Goal: Task Accomplishment & Management: Manage account settings

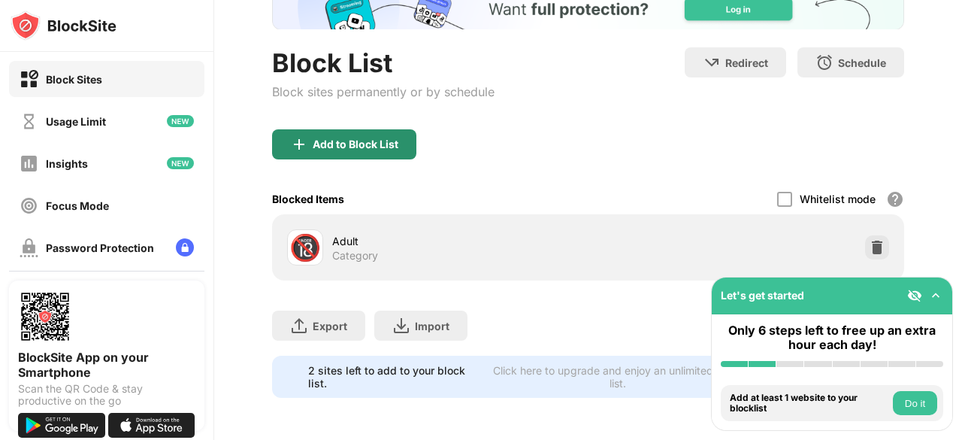
click at [382, 138] on div "Add to Block List" at bounding box center [356, 144] width 86 height 12
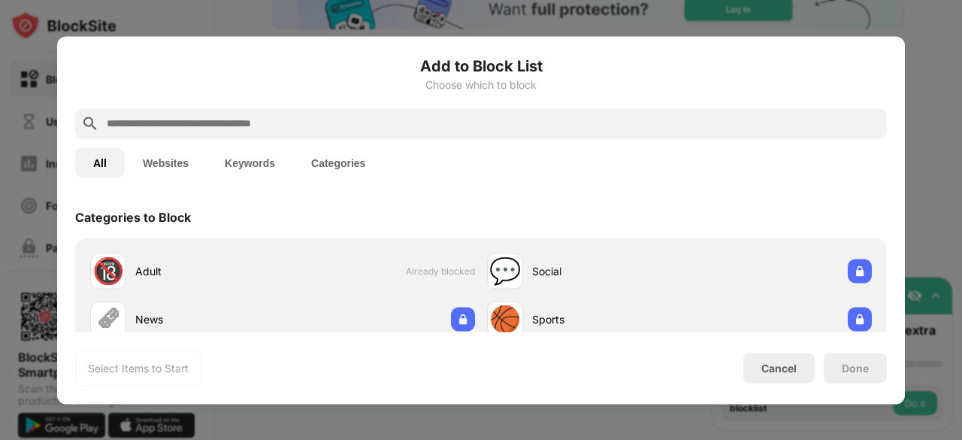
click at [384, 116] on input "text" at bounding box center [493, 123] width 776 height 18
click at [376, 123] on input "text" at bounding box center [493, 123] width 776 height 18
paste input "**********"
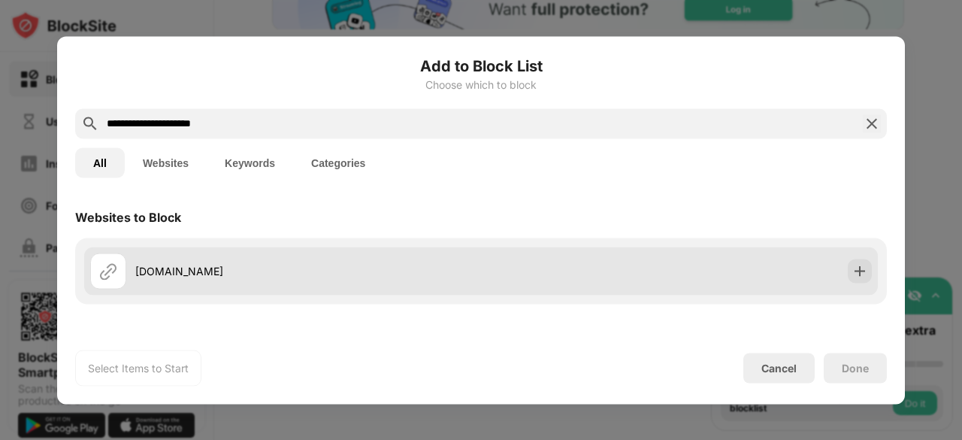
type input "**********"
click at [222, 279] on div "[DOMAIN_NAME]" at bounding box center [285, 271] width 391 height 36
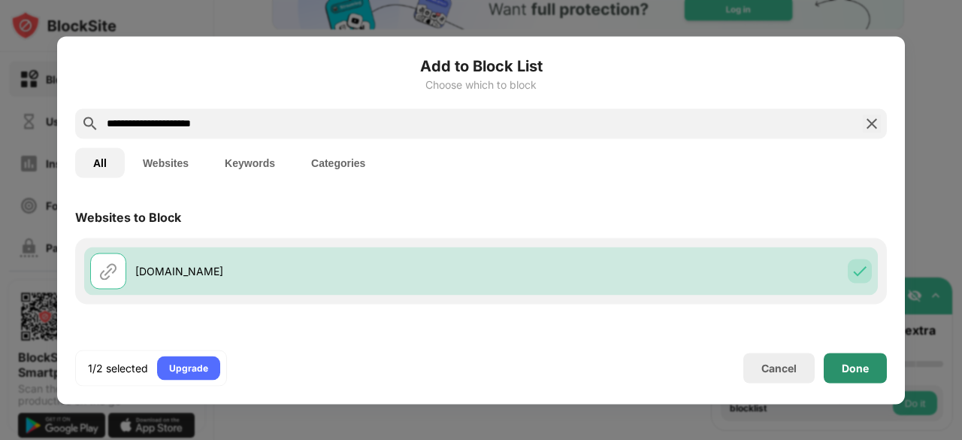
click at [832, 362] on div "Done" at bounding box center [855, 368] width 63 height 30
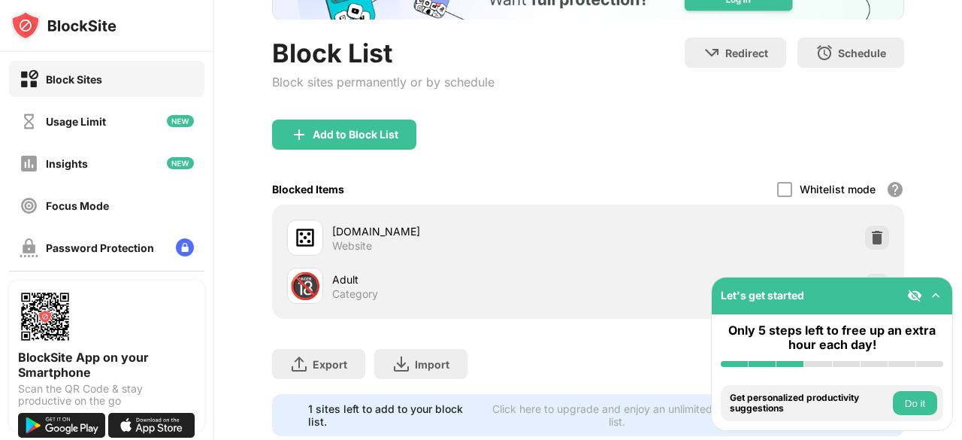
click at [132, 139] on div "Block Sites Usage Limit Insights Focus Mode Password Protection Custom Block Pa…" at bounding box center [106, 226] width 213 height 349
click at [144, 107] on div "Usage Limit" at bounding box center [106, 121] width 195 height 36
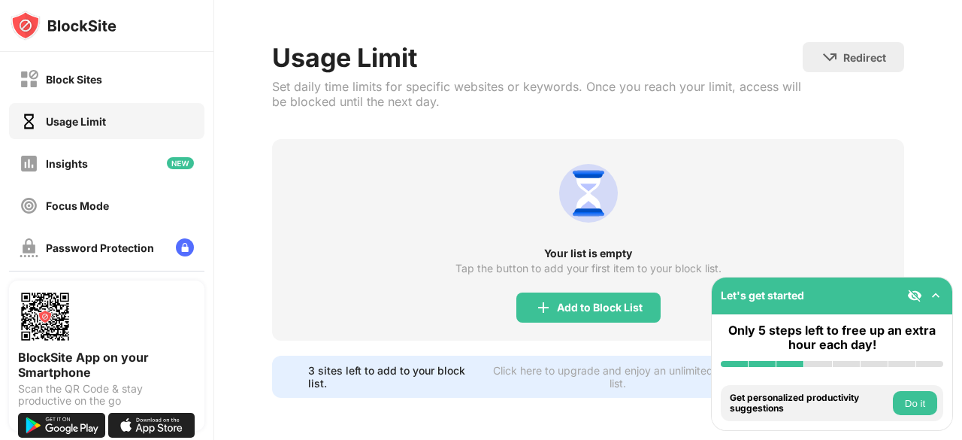
scroll to position [62, 0]
click at [529, 292] on div "Add to Block List" at bounding box center [588, 307] width 144 height 30
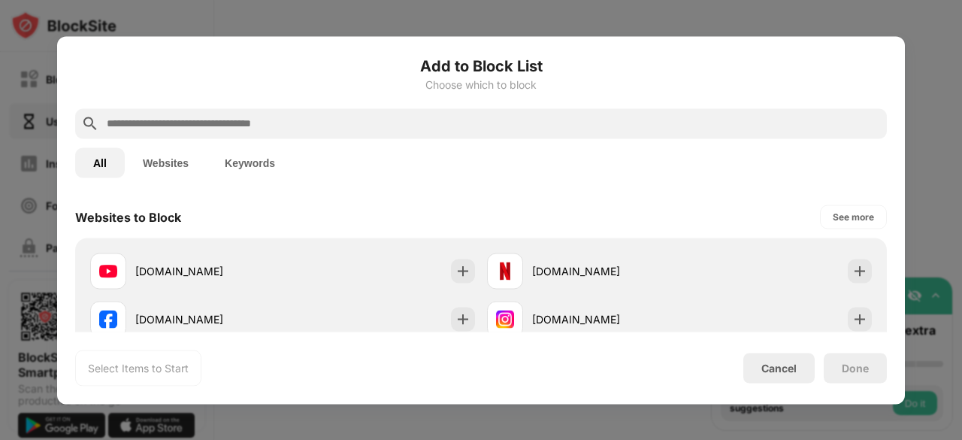
click at [511, 104] on div "Add to Block List Choose which to block" at bounding box center [481, 81] width 812 height 54
click at [498, 132] on div at bounding box center [481, 123] width 812 height 30
click at [498, 124] on input "text" at bounding box center [493, 123] width 776 height 18
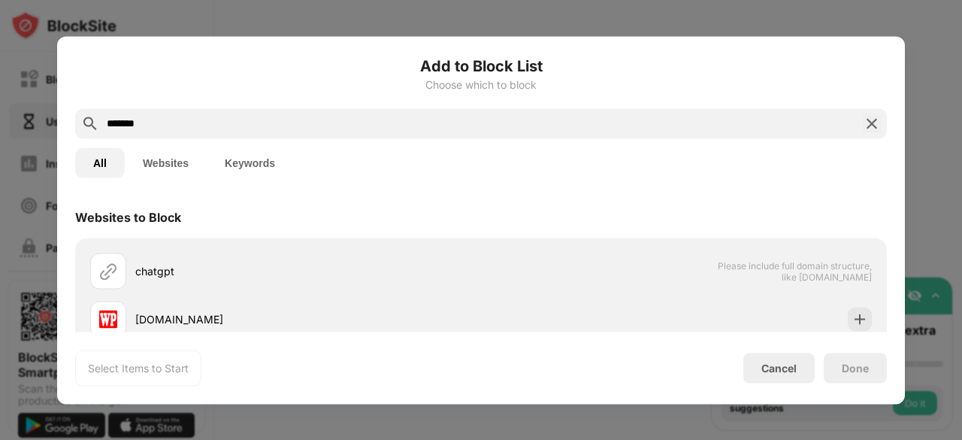
type input "*******"
click at [171, 171] on button "Websites" at bounding box center [166, 162] width 82 height 30
click at [296, 123] on input "*******" at bounding box center [481, 123] width 752 height 18
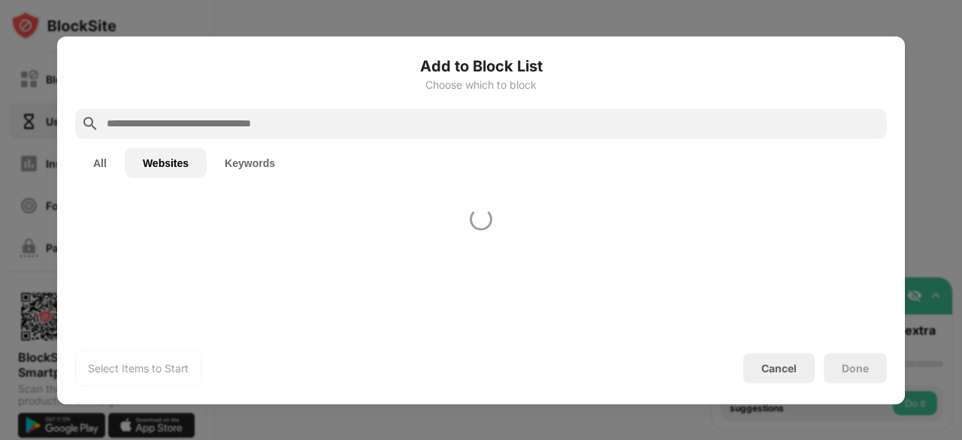
paste input "**********"
type input "**********"
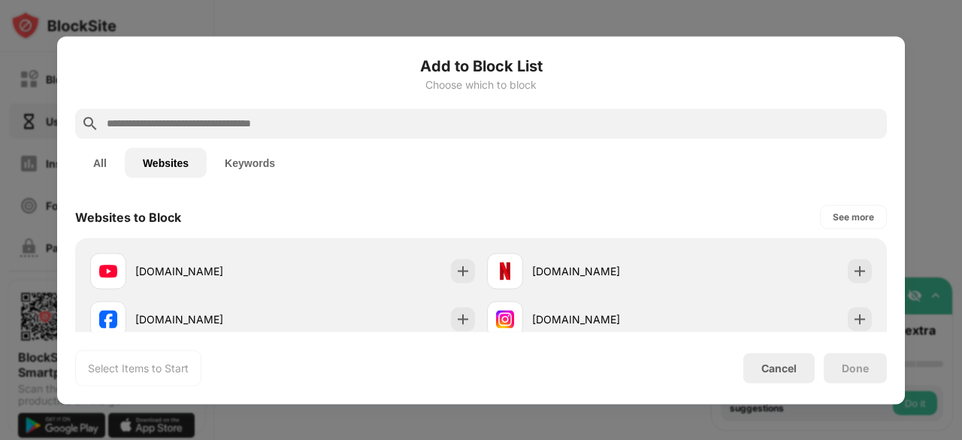
click at [483, 135] on div at bounding box center [481, 123] width 812 height 30
click at [483, 118] on input "text" at bounding box center [493, 123] width 776 height 18
paste input "**********"
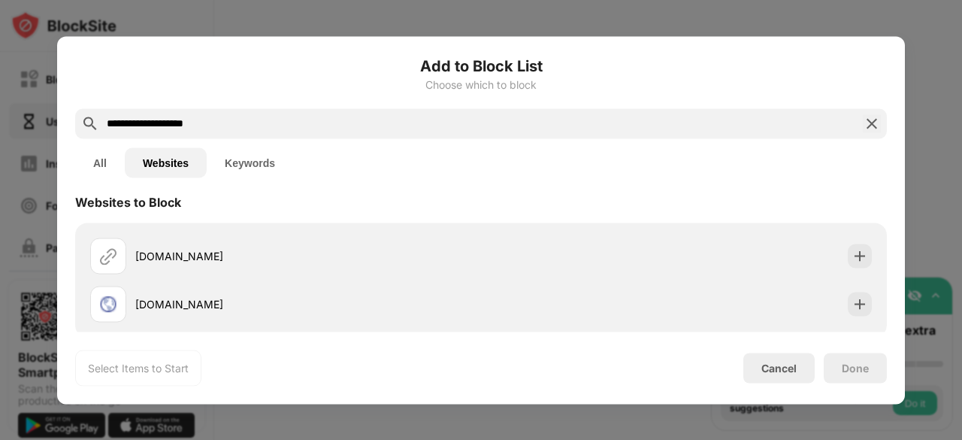
scroll to position [29, 0]
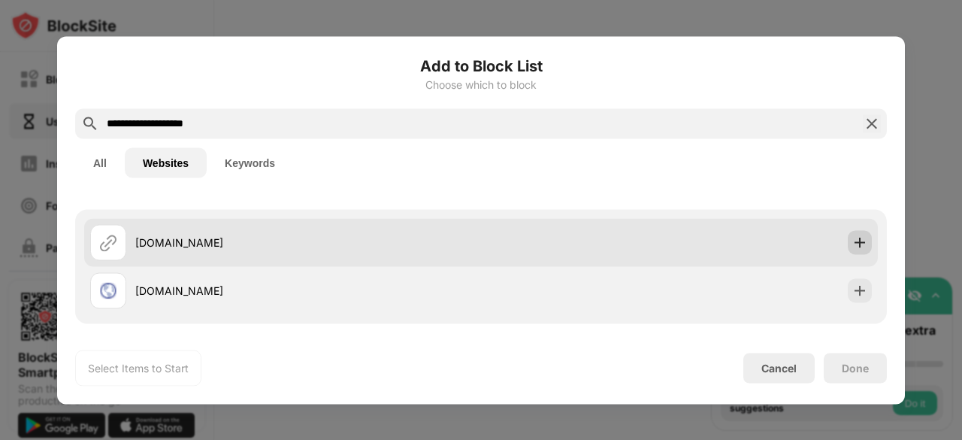
type input "**********"
click at [849, 250] on div at bounding box center [860, 242] width 24 height 24
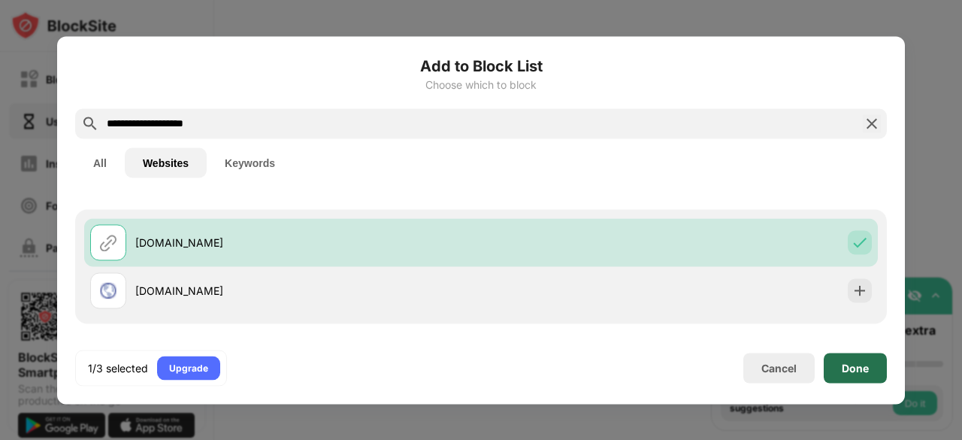
click at [848, 372] on div "Done" at bounding box center [855, 368] width 27 height 12
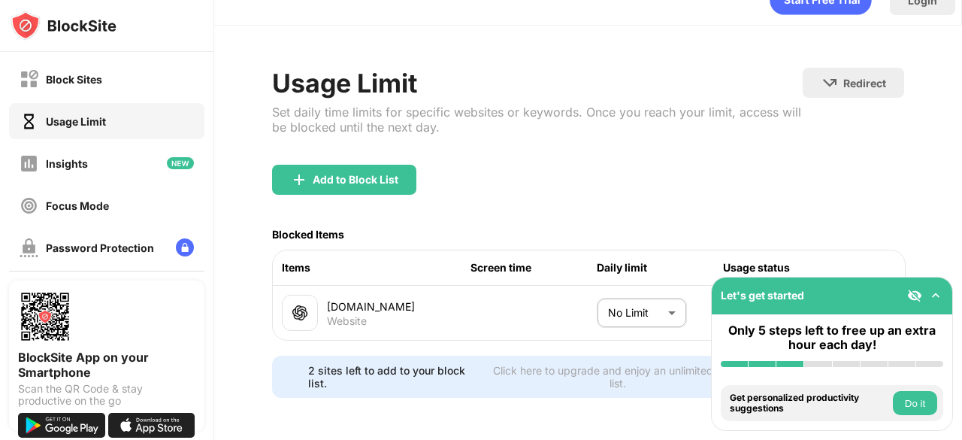
scroll to position [41, 0]
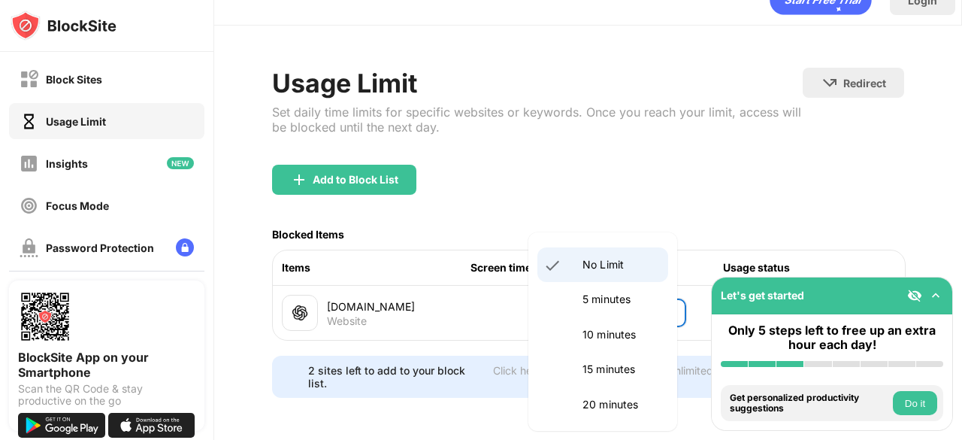
click at [652, 297] on body "Block Sites Usage Limit Insights Focus Mode Password Protection Custom Block Pa…" at bounding box center [481, 220] width 962 height 440
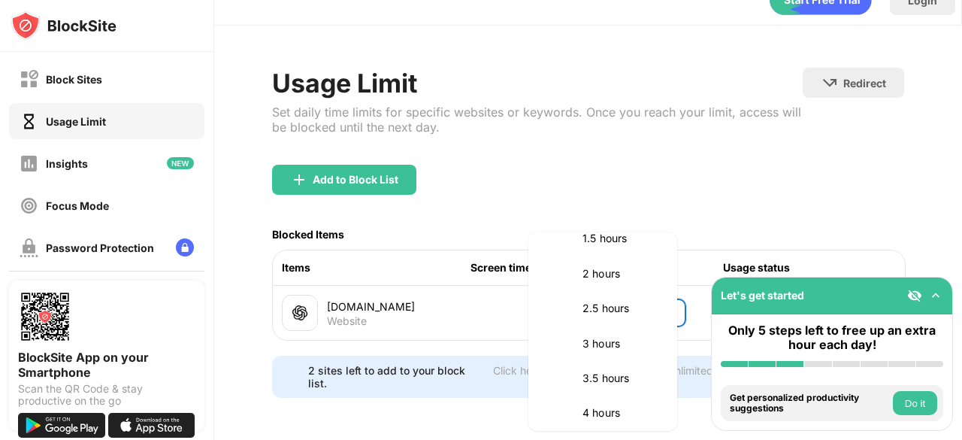
scroll to position [486, 0]
click at [637, 303] on p "2.5 hours" at bounding box center [621, 302] width 77 height 17
type input "***"
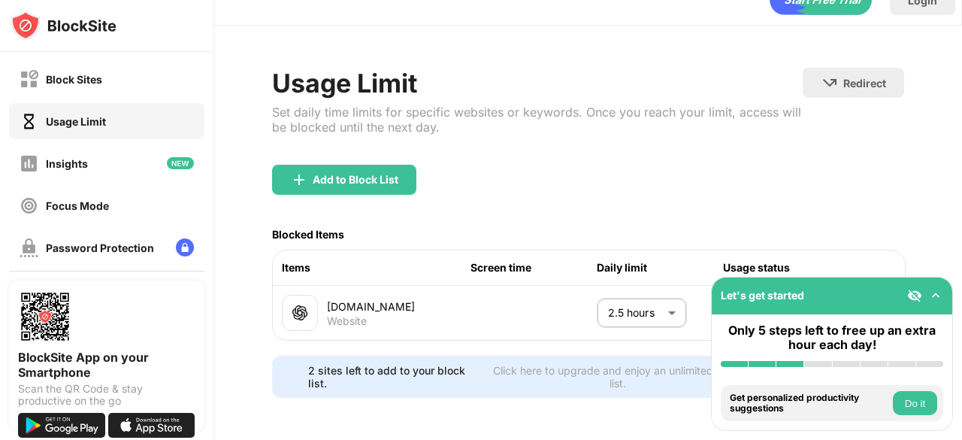
click at [934, 294] on img at bounding box center [935, 295] width 15 height 15
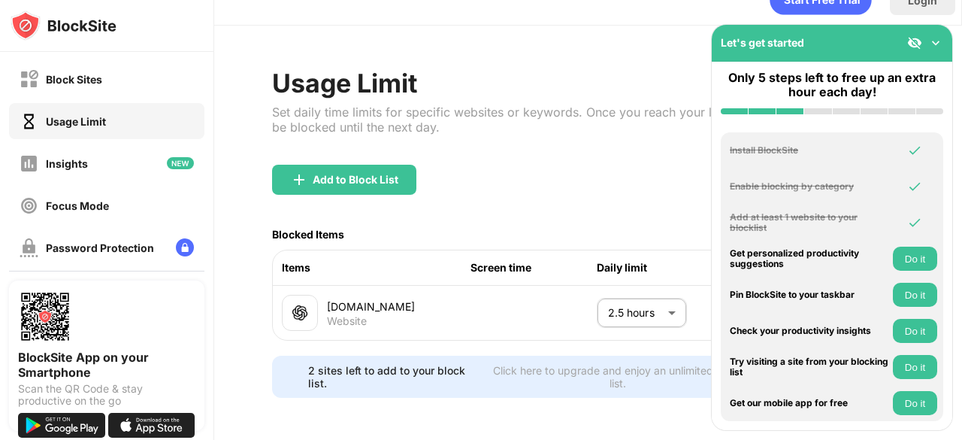
click at [932, 36] on img at bounding box center [935, 42] width 15 height 15
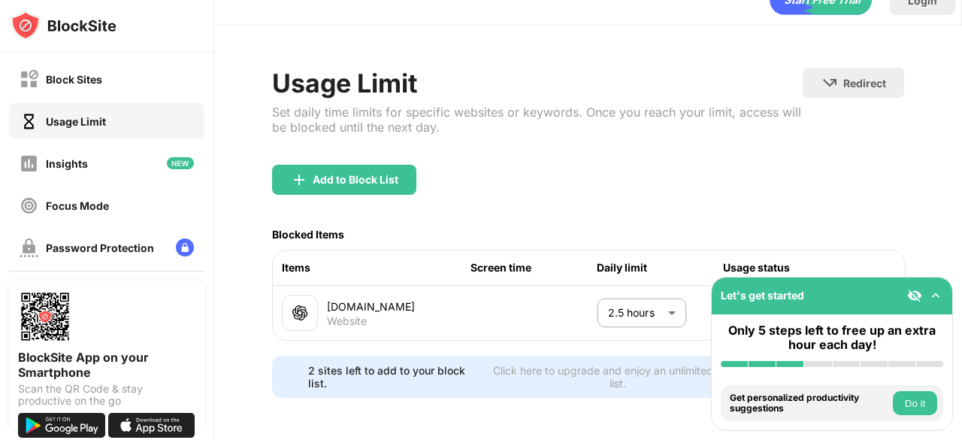
click at [908, 413] on button "Do it" at bounding box center [915, 403] width 44 height 24
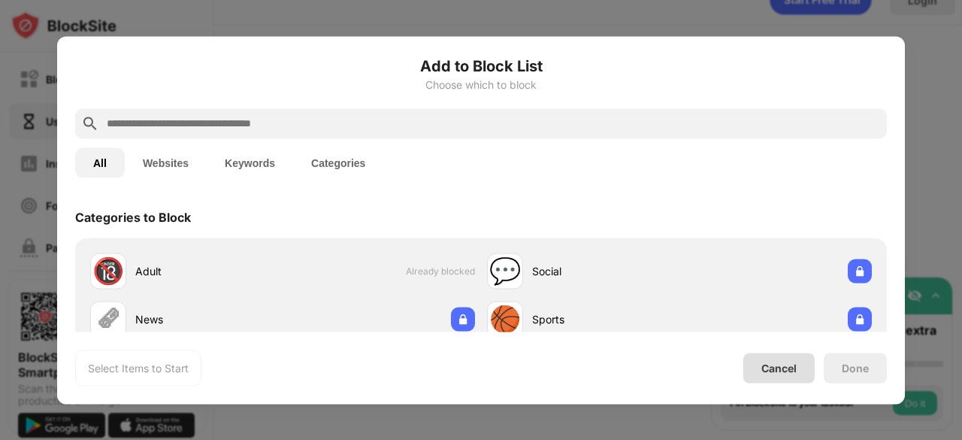
click at [778, 366] on div "Cancel" at bounding box center [778, 368] width 35 height 13
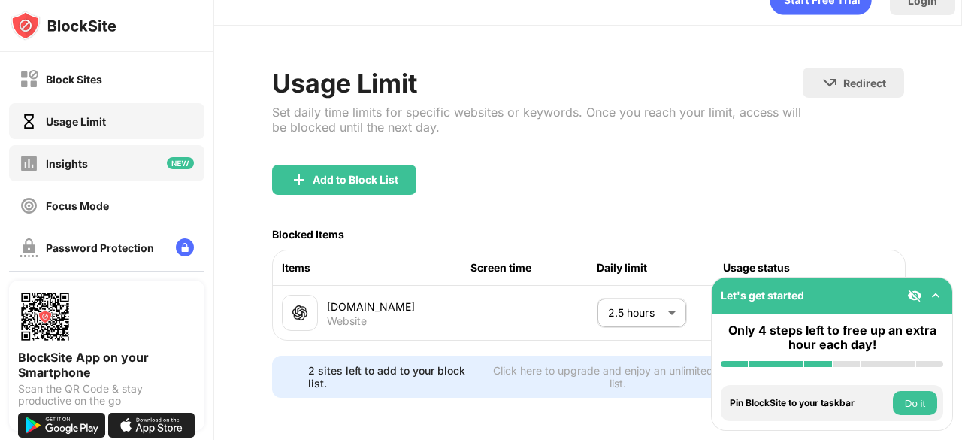
click at [123, 173] on div "Insights" at bounding box center [106, 163] width 195 height 36
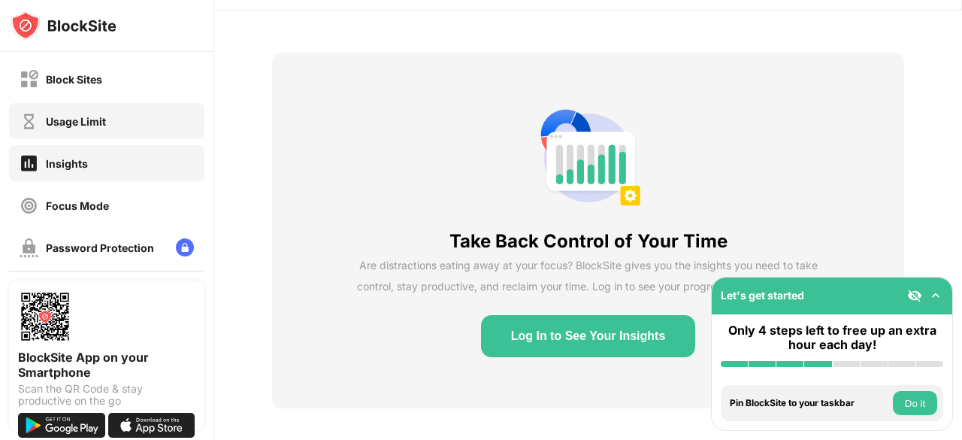
click at [121, 123] on div "Usage Limit" at bounding box center [106, 121] width 195 height 36
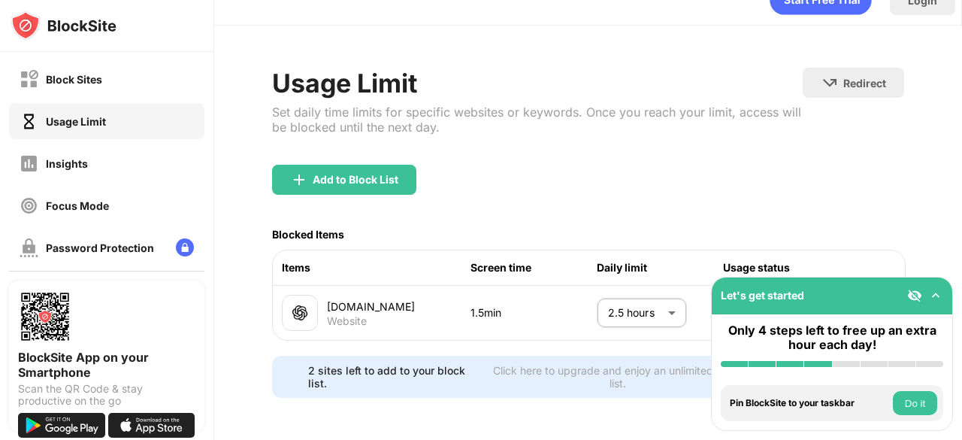
click at [931, 292] on img at bounding box center [935, 295] width 15 height 15
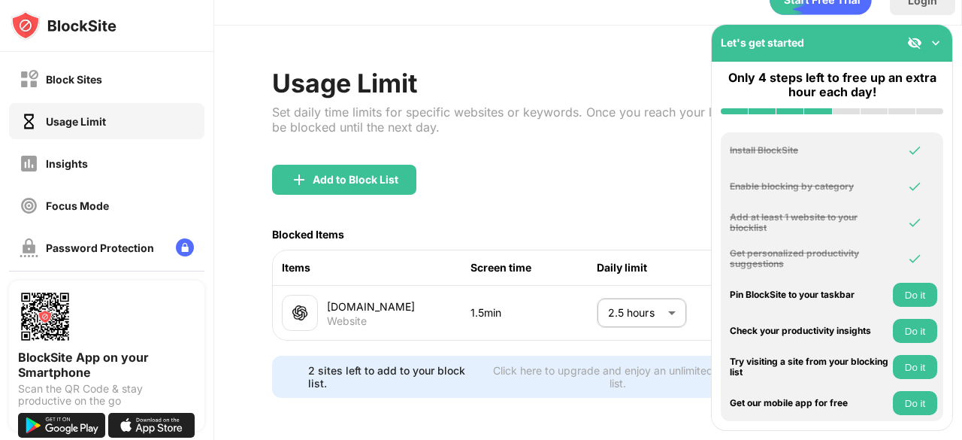
click at [912, 38] on img at bounding box center [914, 42] width 15 height 15
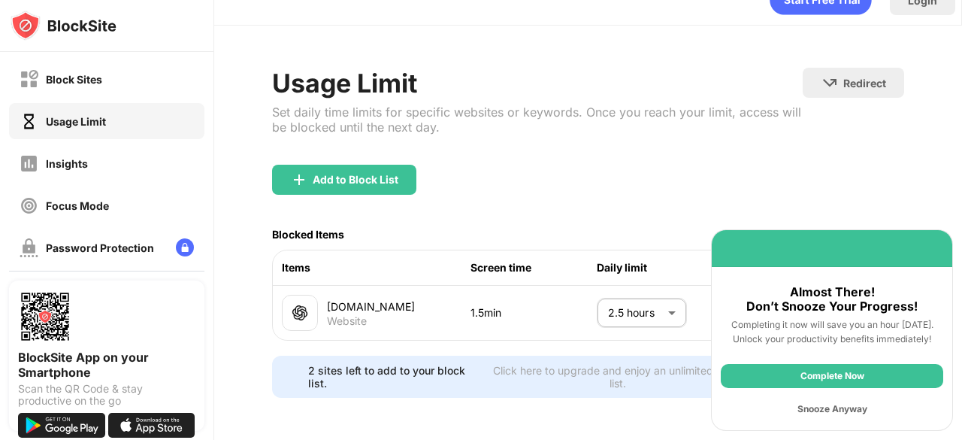
click at [816, 408] on div "Snooze Anyway" at bounding box center [832, 409] width 222 height 24
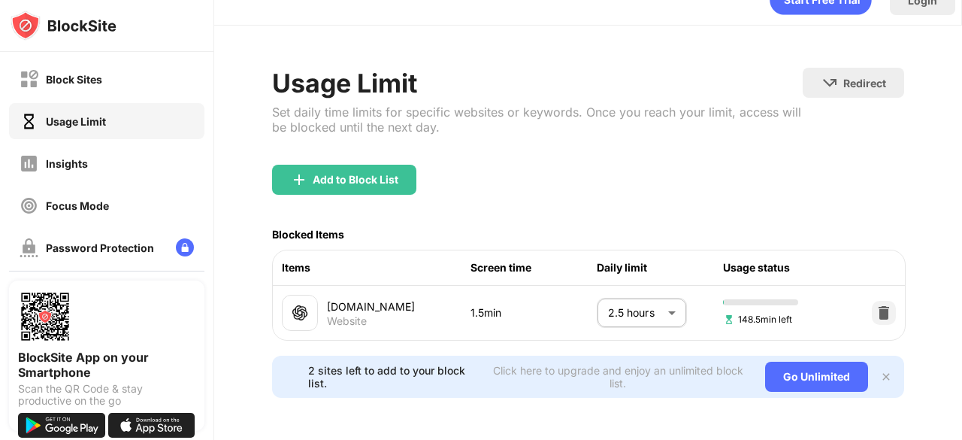
click at [876, 305] on img at bounding box center [883, 312] width 15 height 15
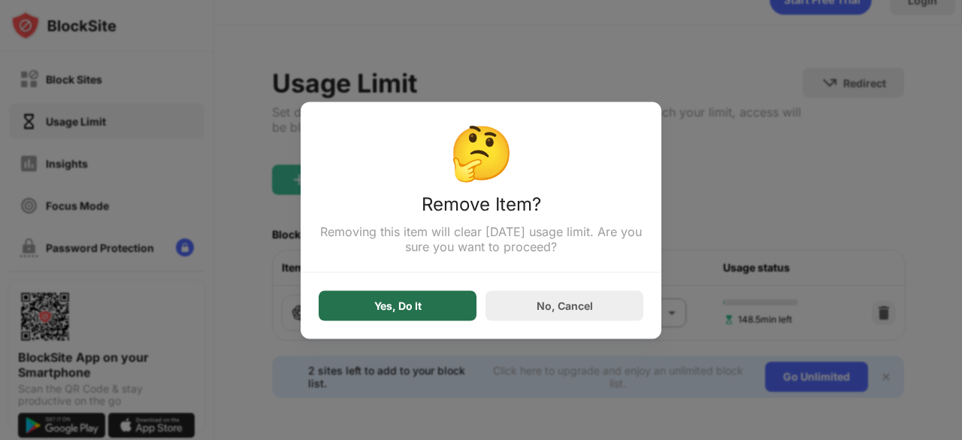
click at [434, 307] on div "Yes, Do It" at bounding box center [398, 305] width 158 height 30
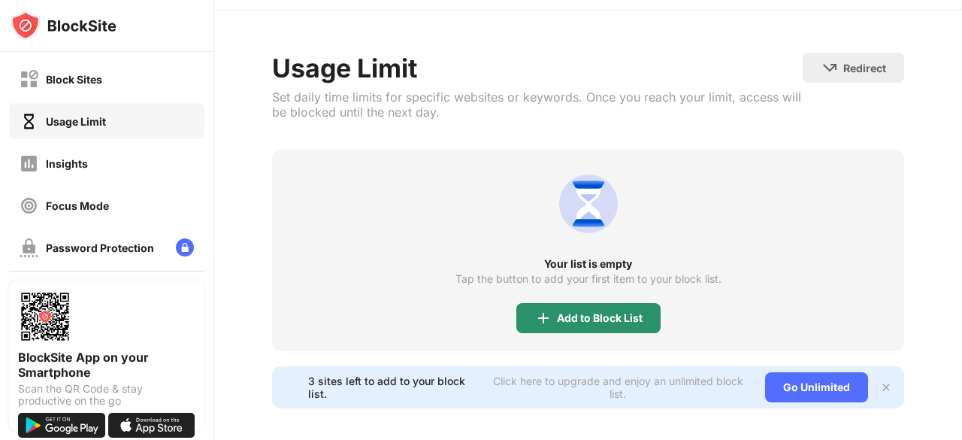
click at [540, 325] on img at bounding box center [543, 318] width 18 height 18
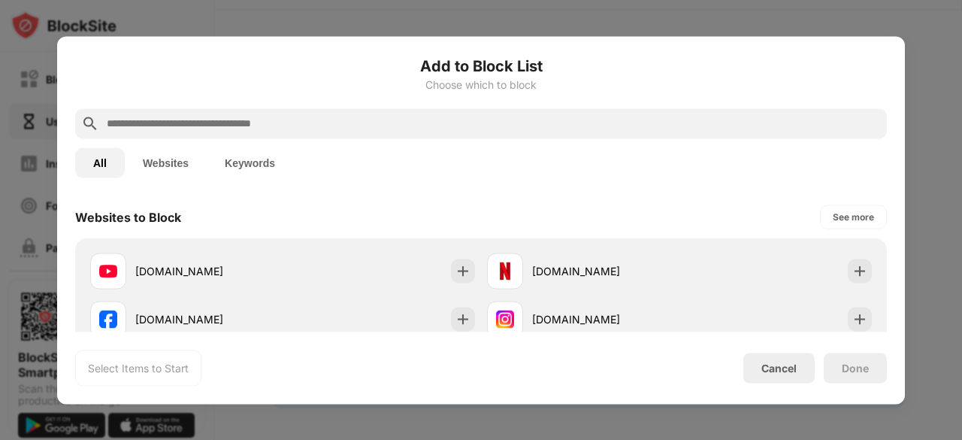
click at [39, 183] on div at bounding box center [481, 220] width 962 height 440
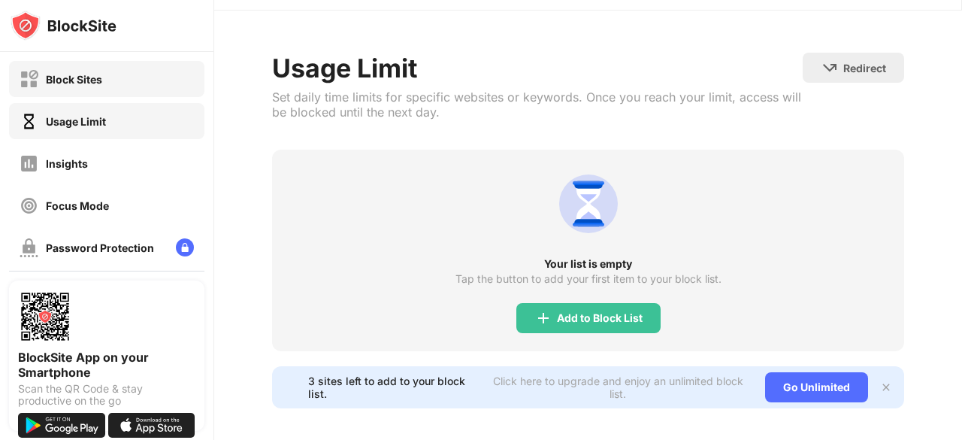
click at [150, 86] on div "Block Sites" at bounding box center [106, 79] width 195 height 36
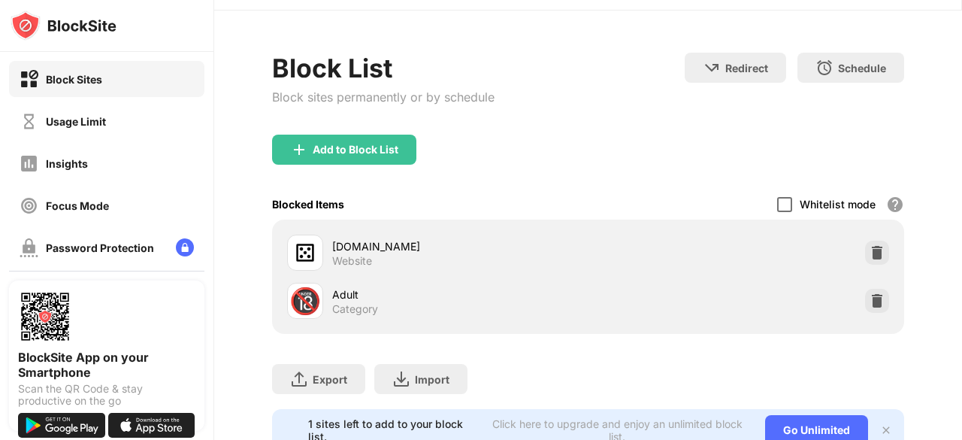
click at [777, 199] on div at bounding box center [784, 204] width 15 height 15
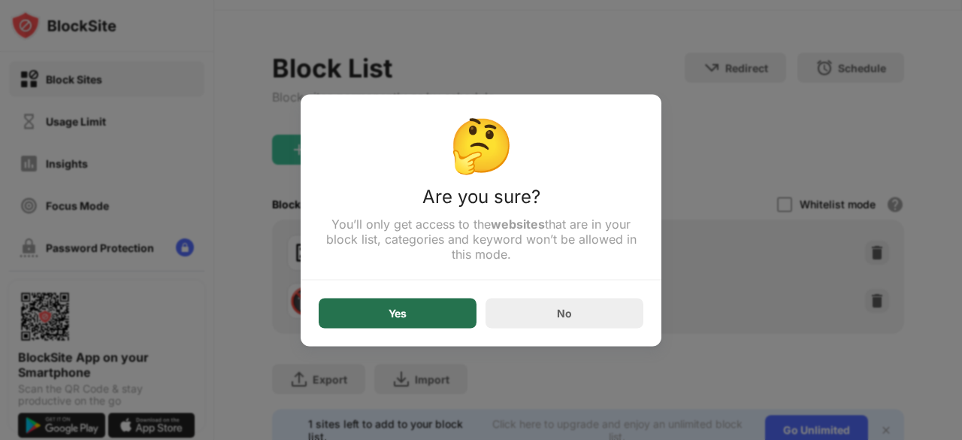
click at [448, 303] on div "Yes" at bounding box center [398, 313] width 158 height 30
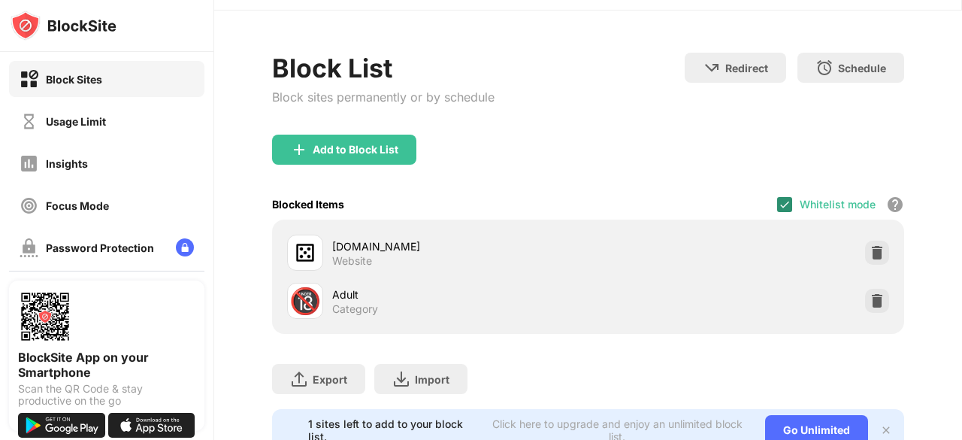
drag, startPoint x: 774, startPoint y: 213, endPoint x: 774, endPoint y: 195, distance: 17.3
click at [777, 195] on div "Whitelist mode Block all websites except for those in your whitelist. Whitelist…" at bounding box center [840, 204] width 127 height 31
click at [777, 197] on div at bounding box center [784, 204] width 15 height 15
click at [777, 207] on div at bounding box center [784, 204] width 15 height 15
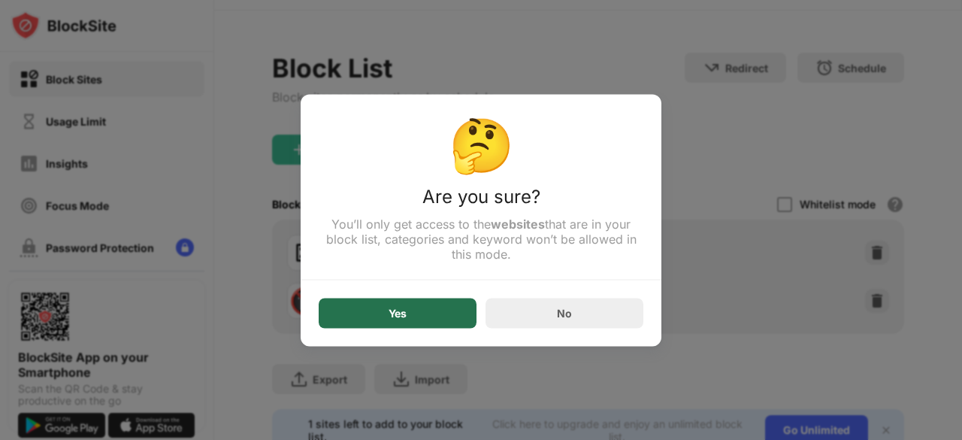
click at [442, 318] on div "Yes" at bounding box center [398, 313] width 158 height 30
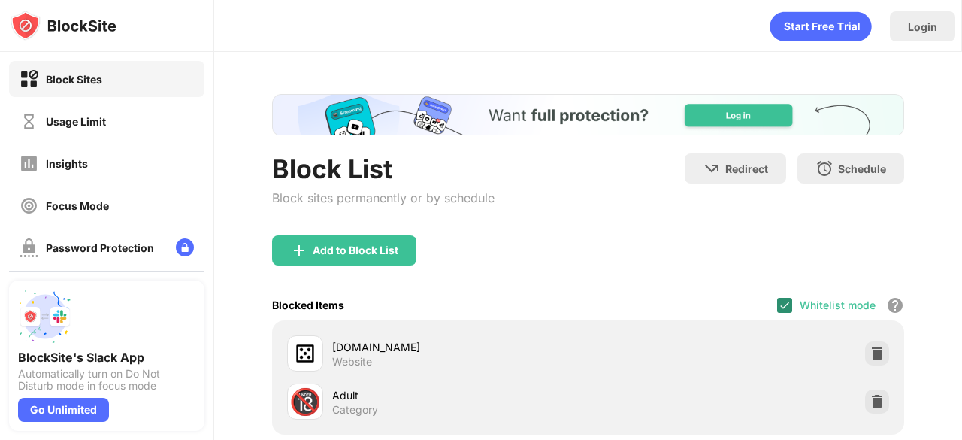
click at [779, 306] on img at bounding box center [785, 305] width 12 height 12
